Goal: Download file/media

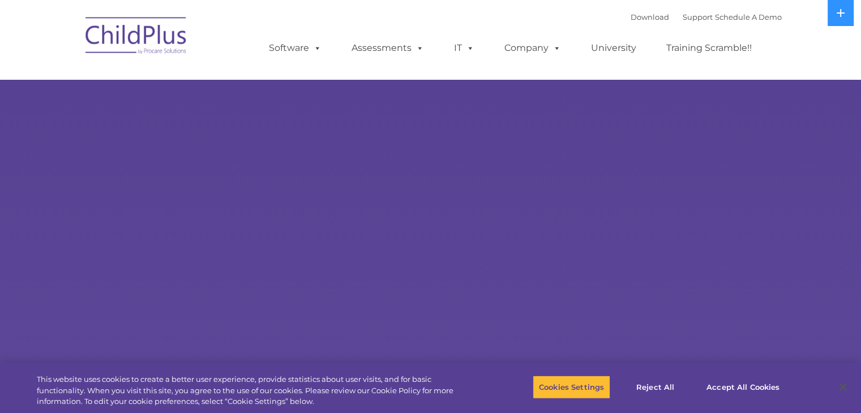
select select "MEDIUM"
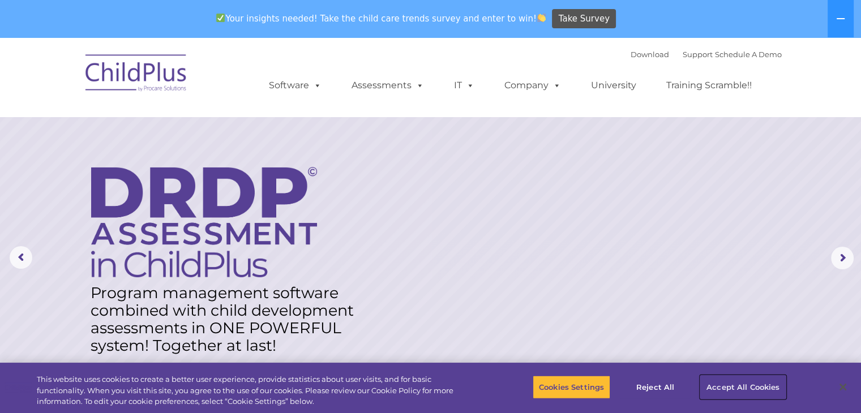
click at [736, 383] on button "Accept All Cookies" at bounding box center [742, 387] width 85 height 24
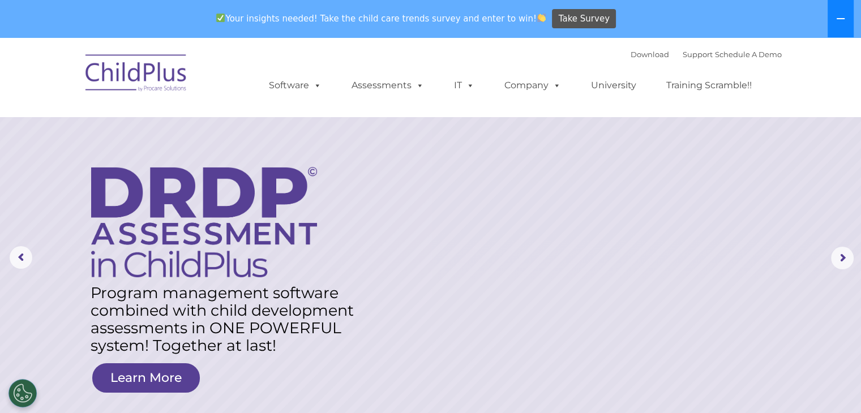
click at [837, 19] on icon at bounding box center [840, 18] width 8 height 1
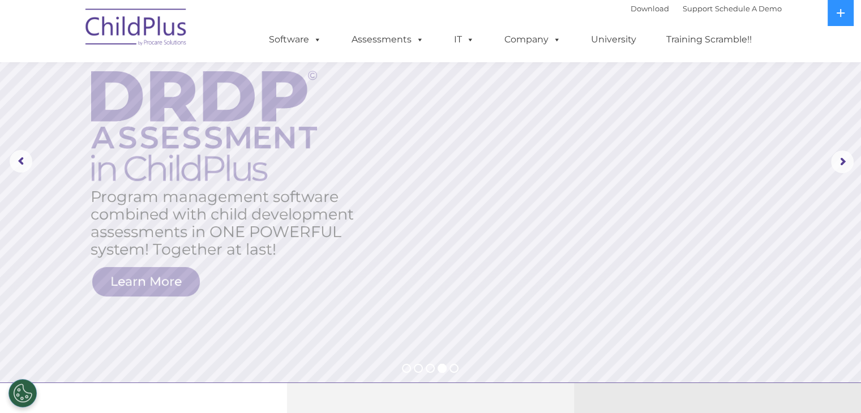
scroll to position [58, 0]
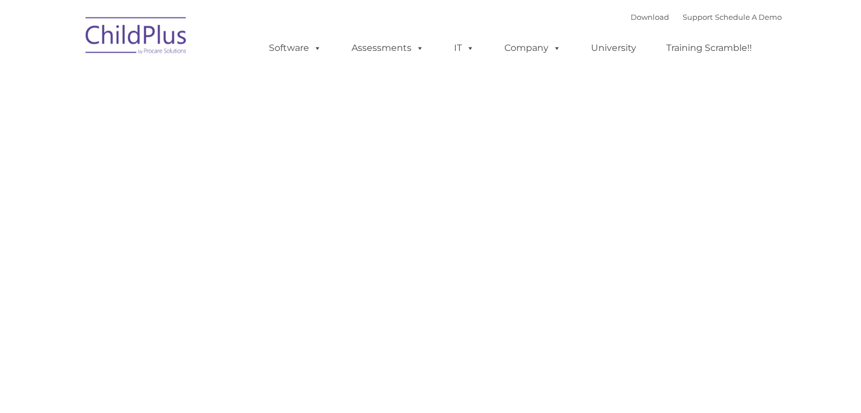
type input ""
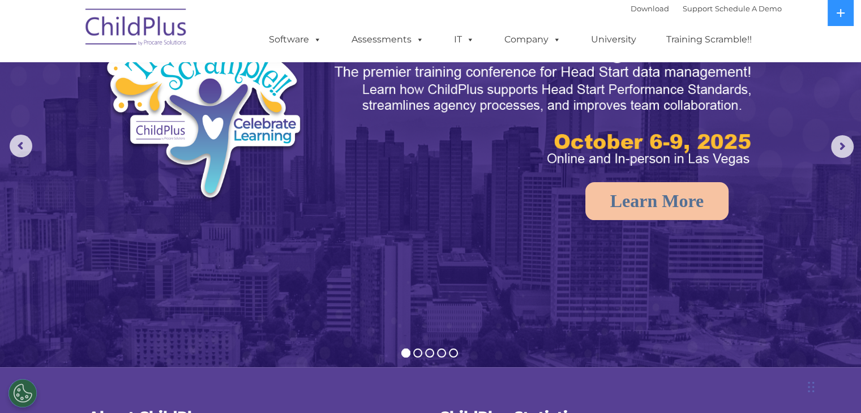
scroll to position [58, 0]
click at [630, 7] on link "Download" at bounding box center [649, 8] width 38 height 9
